Goal: Check status: Check status

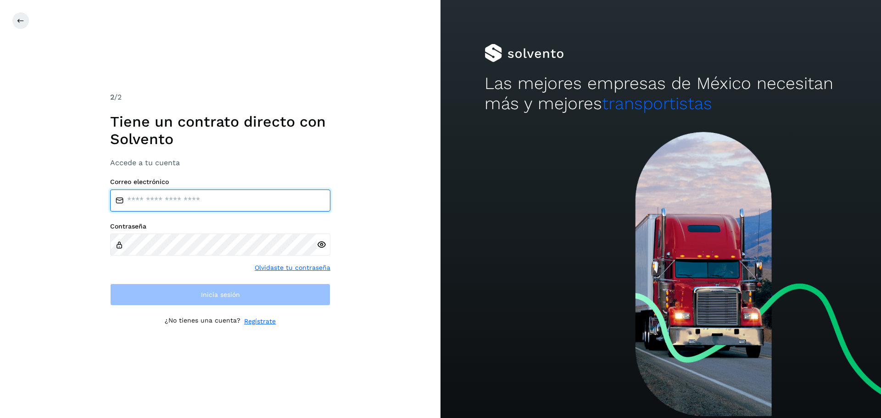
type input "**********"
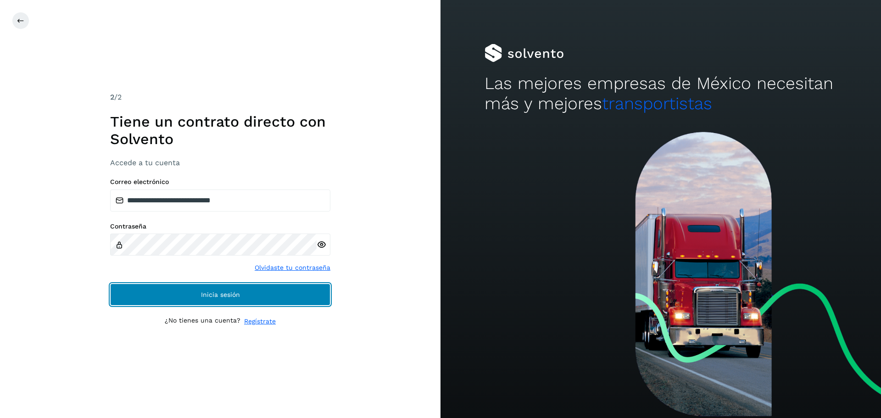
click at [287, 293] on button "Inicia sesión" at bounding box center [220, 295] width 220 height 22
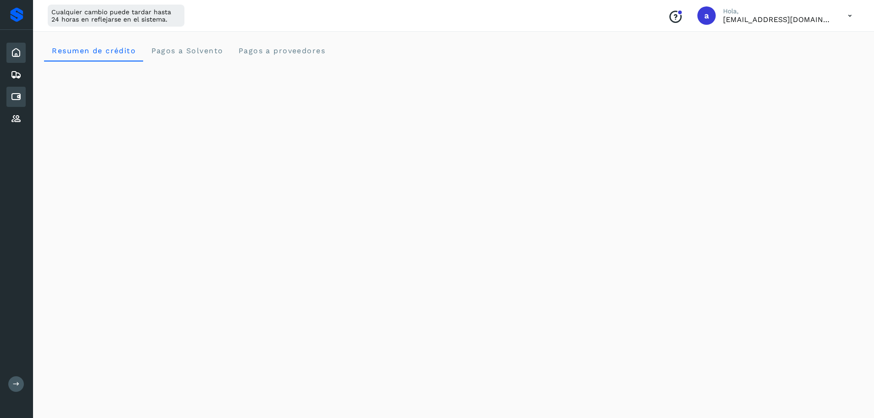
click at [13, 97] on icon at bounding box center [16, 96] width 11 height 11
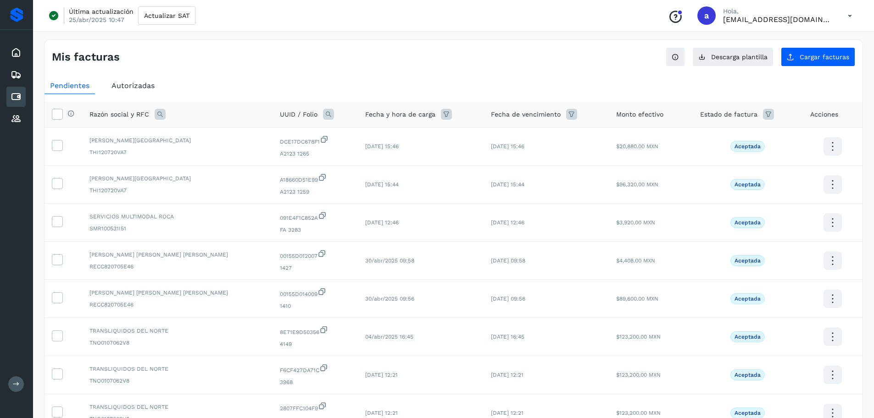
click at [134, 87] on span "Autorizadas" at bounding box center [133, 85] width 43 height 9
